Goal: Task Accomplishment & Management: Use online tool/utility

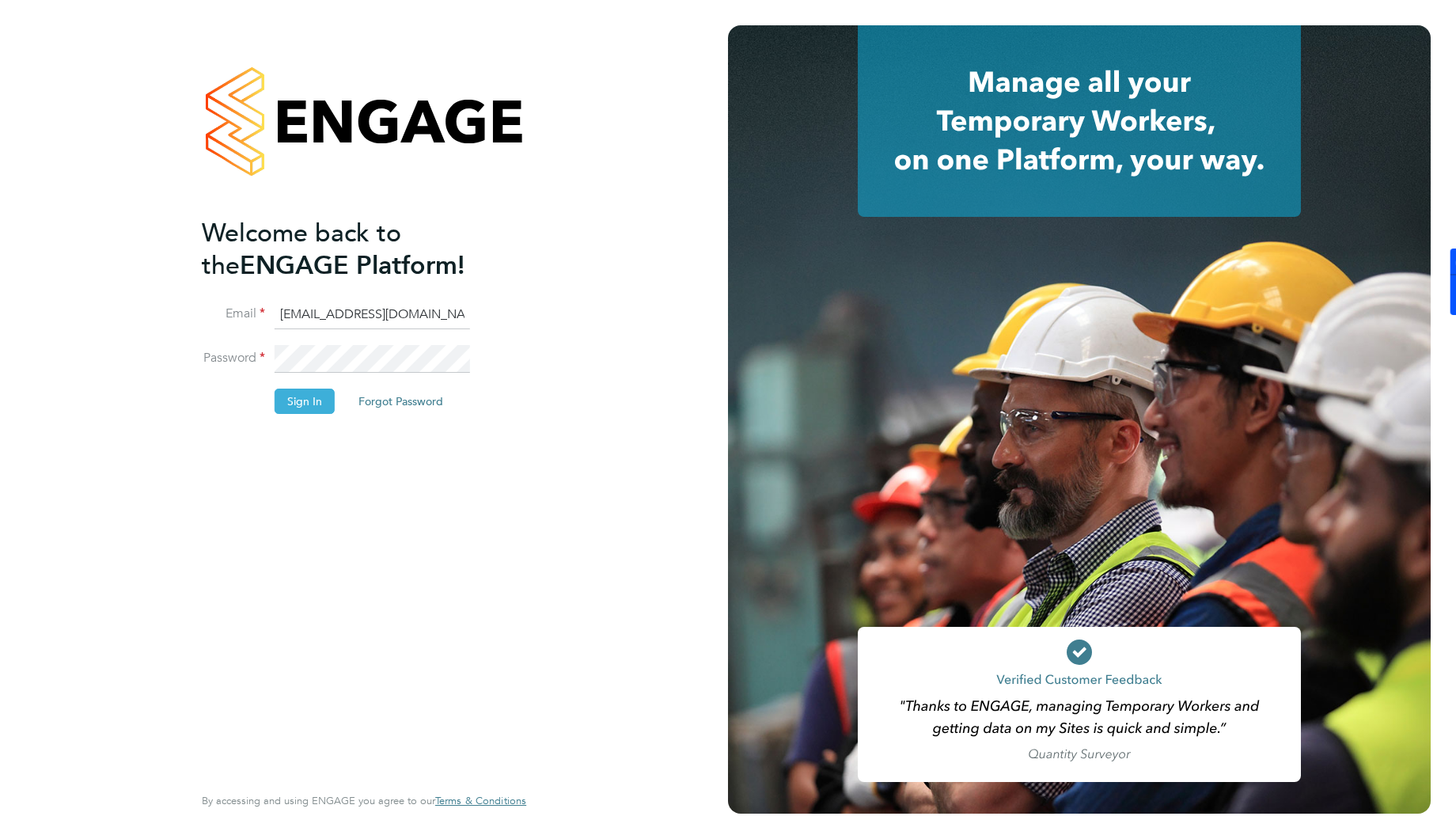
click at [314, 398] on button "Sign In" at bounding box center [305, 400] width 60 height 25
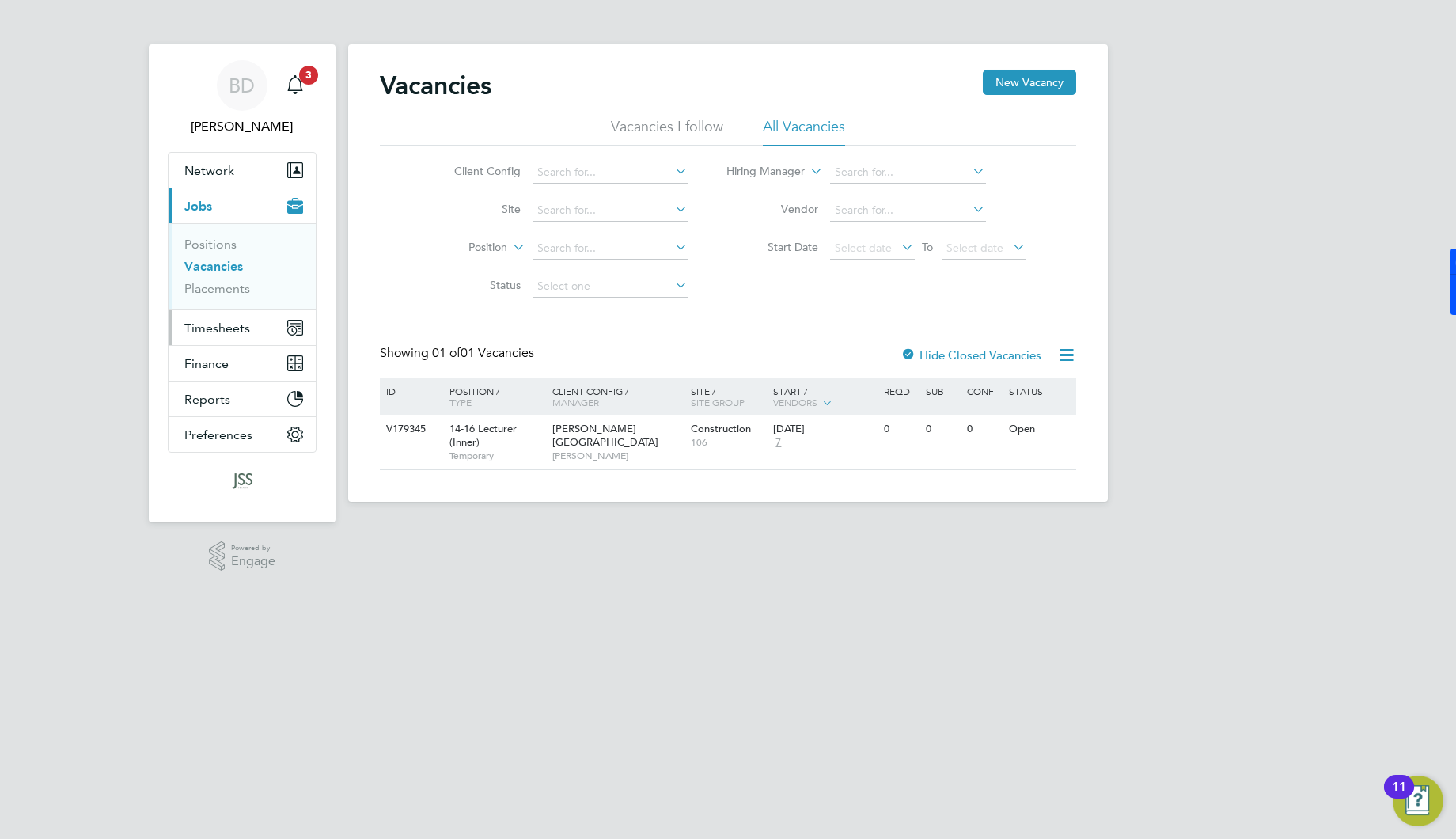
click at [223, 327] on span "Timesheets" at bounding box center [217, 328] width 66 height 15
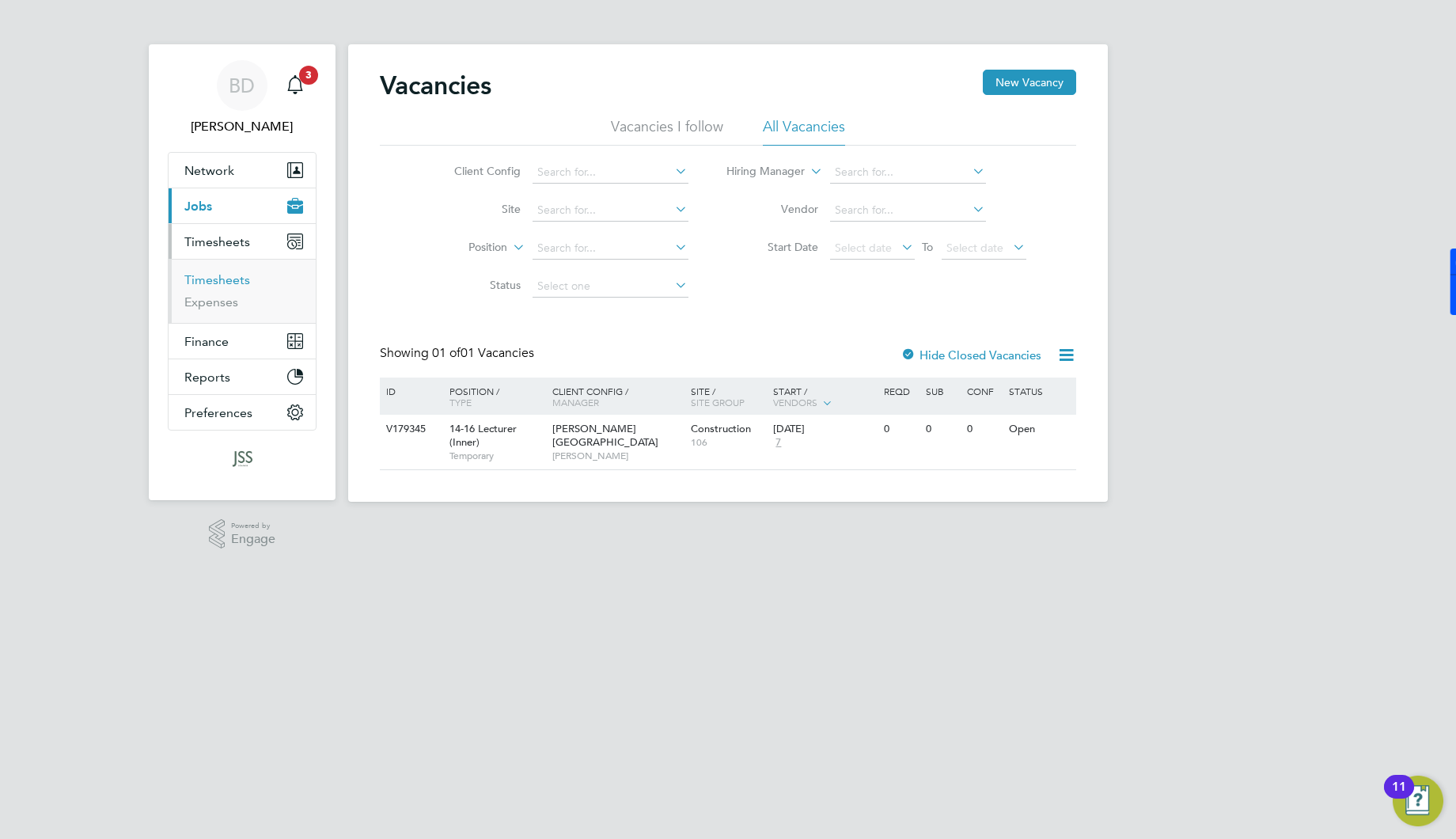
click at [232, 278] on link "Timesheets" at bounding box center [217, 279] width 66 height 15
